Goal: Transaction & Acquisition: Purchase product/service

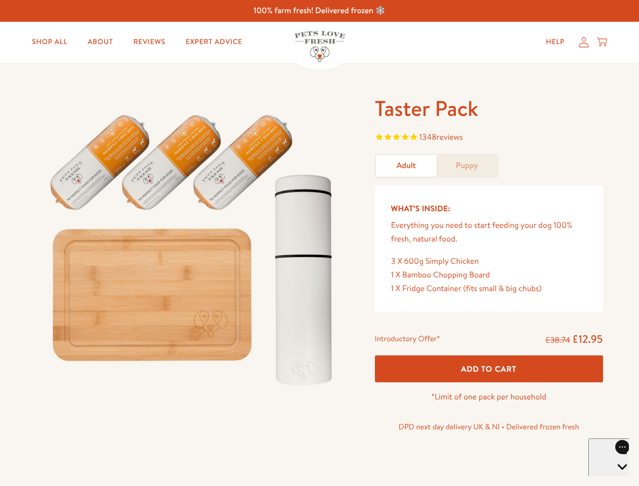
click at [319, 243] on img at bounding box center [193, 246] width 314 height 302
click at [489, 138] on span "1348 reviews" at bounding box center [489, 138] width 228 height 15
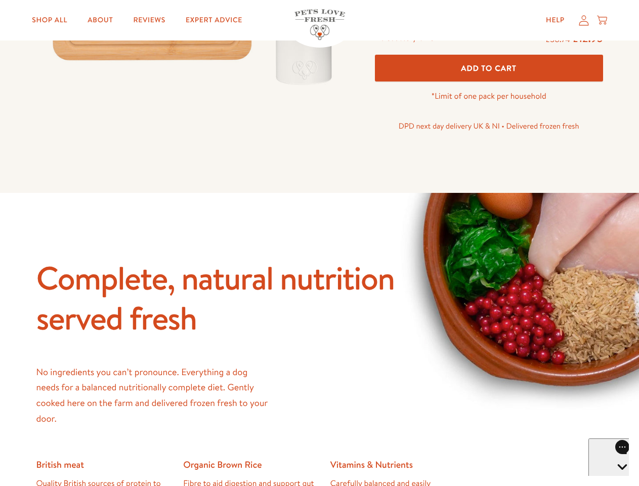
scroll to position [2236, 0]
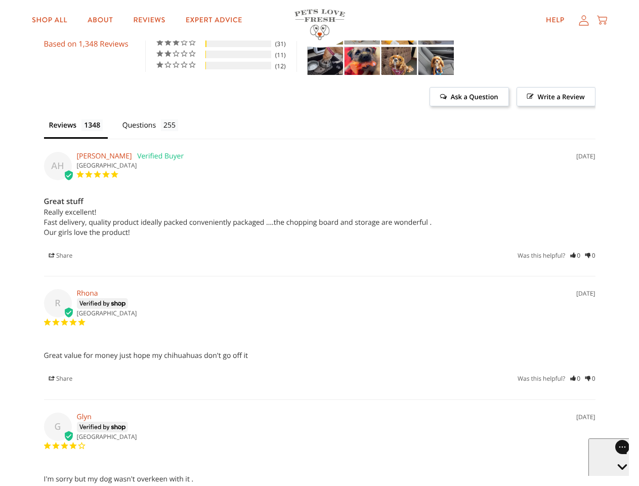
click at [489, 368] on div "Great value for money just hope my chihuahuas don't go off it Taster Pack - Adu…" at bounding box center [320, 363] width 552 height 40
click at [617, 479] on icon "Open gorgias live chat" at bounding box center [622, 484] width 10 height 10
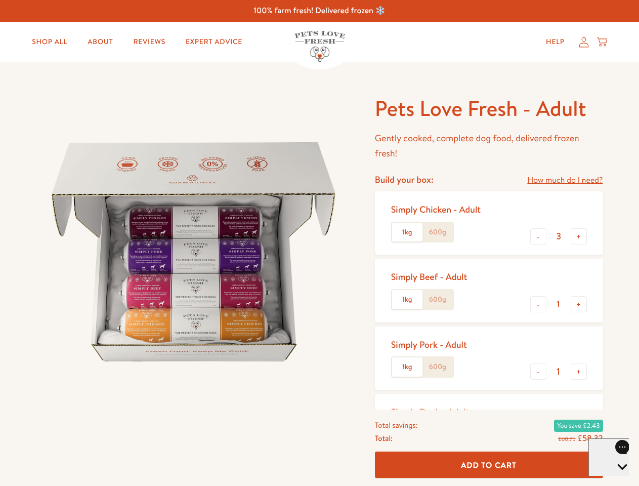
click at [319, 243] on img at bounding box center [193, 252] width 314 height 314
click at [565, 180] on link "How much do I need?" at bounding box center [564, 181] width 75 height 14
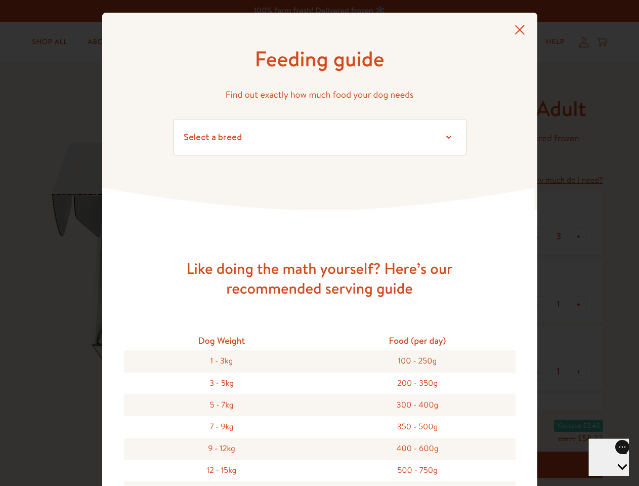
click at [538, 236] on div "Feeding guide Find out exactly how much food your dog needs Select a breed Affe…" at bounding box center [319, 243] width 639 height 486
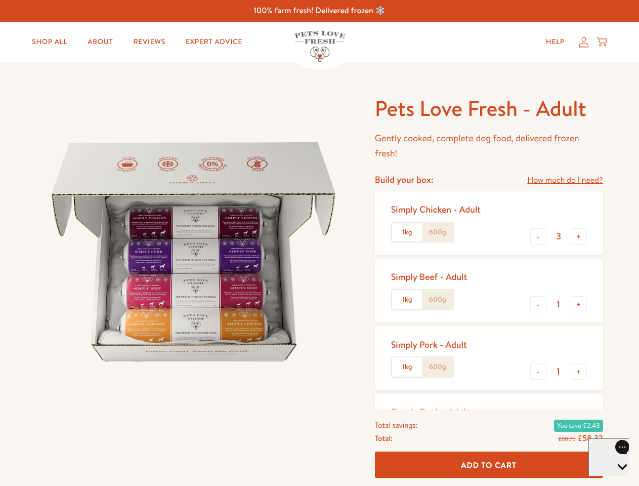
click at [579, 236] on button "+" at bounding box center [579, 236] width 16 height 16
type input "4"
click at [538, 304] on button "-" at bounding box center [538, 304] width 16 height 16
click at [579, 304] on button "+" at bounding box center [579, 304] width 16 height 16
type input "1"
